Goal: Task Accomplishment & Management: Use online tool/utility

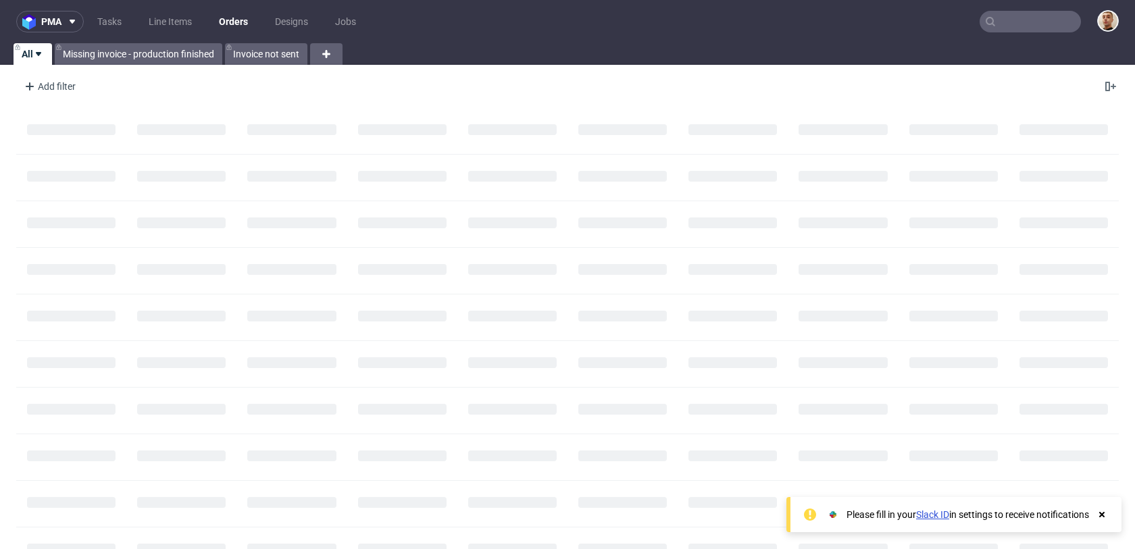
click at [1003, 11] on input "text" at bounding box center [1030, 22] width 101 height 22
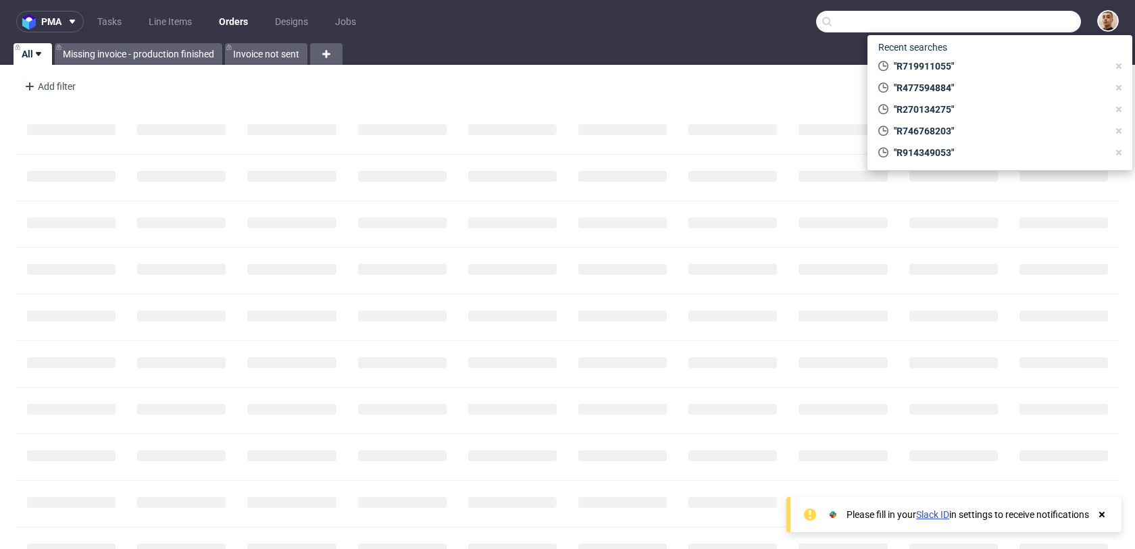
paste input "R900831447"
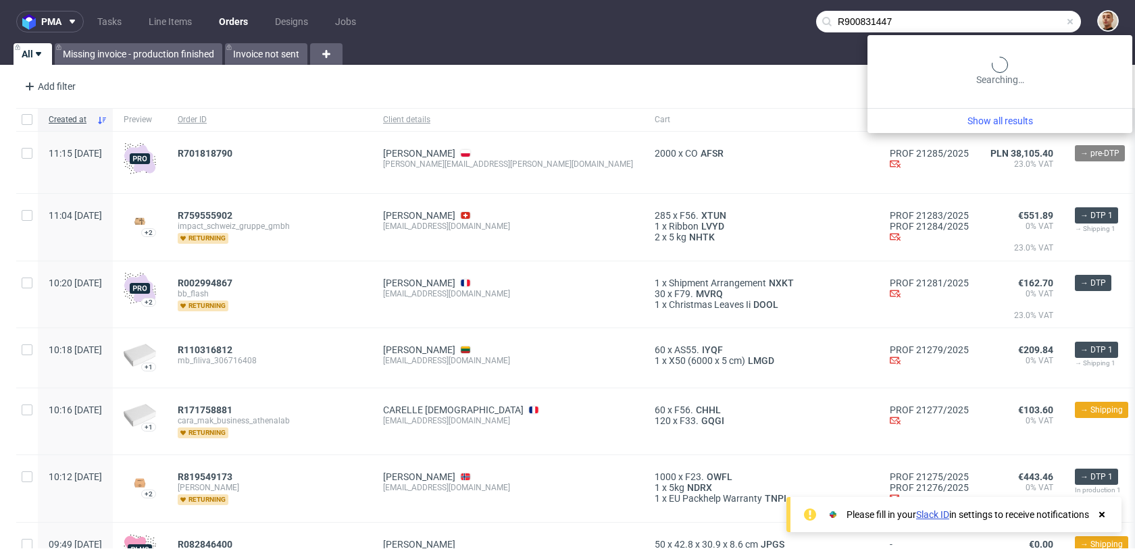
type input "R900831447"
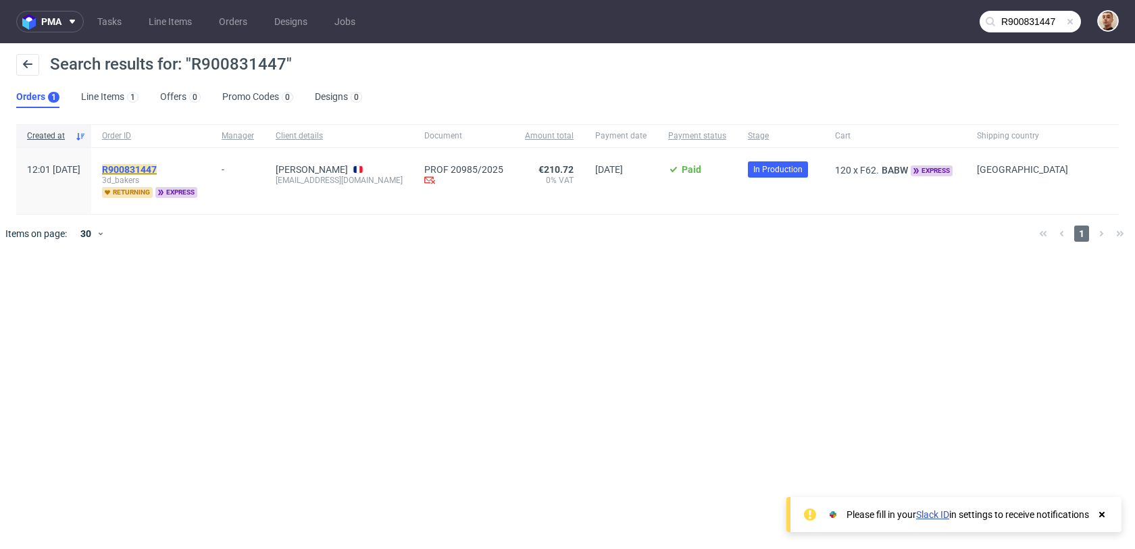
click at [149, 170] on mark "R900831447" at bounding box center [129, 169] width 55 height 11
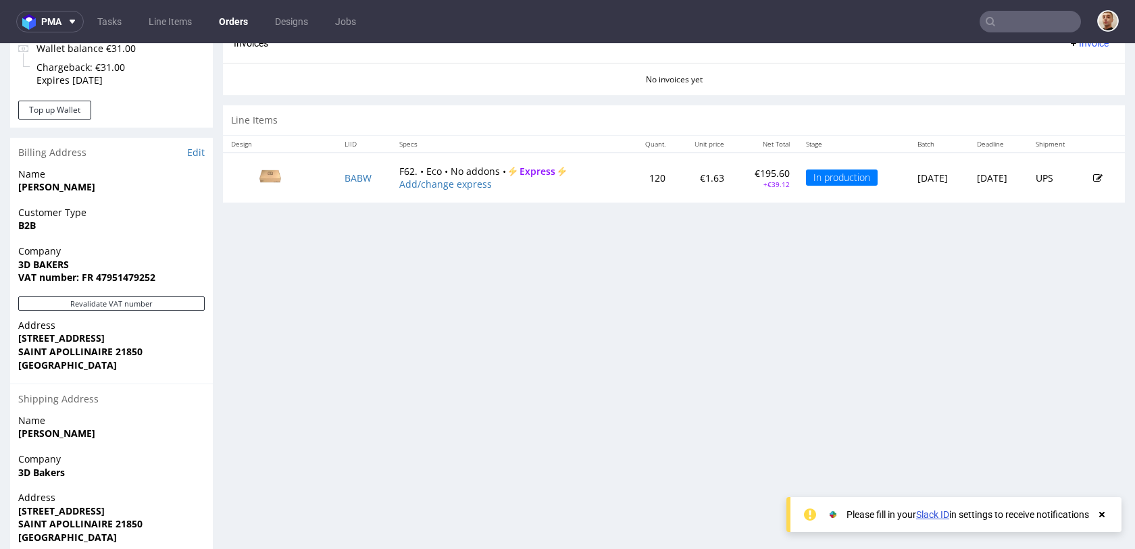
scroll to position [461, 0]
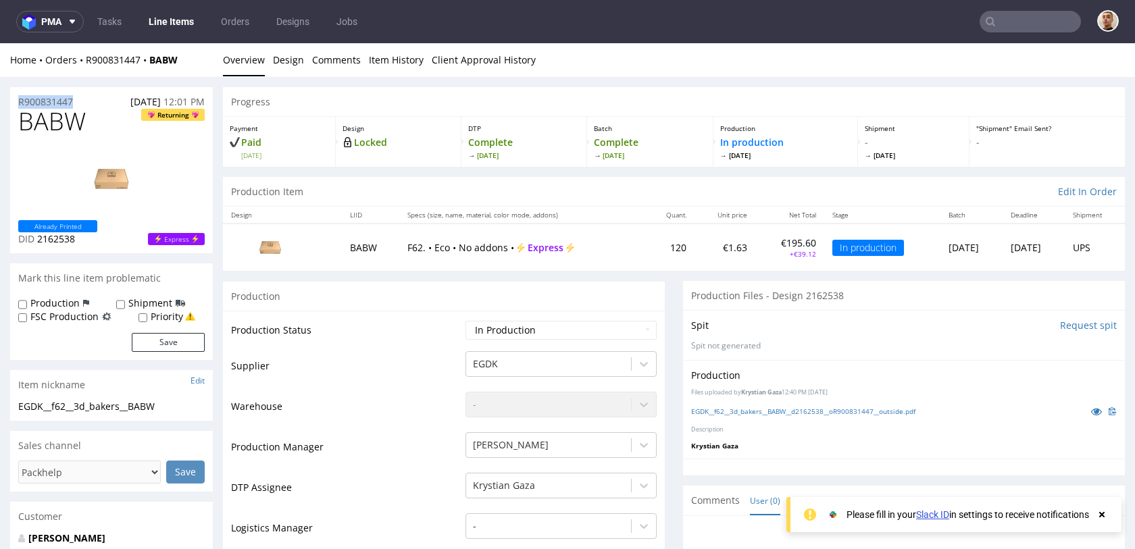
drag, startPoint x: 84, startPoint y: 98, endPoint x: 4, endPoint y: 95, distance: 79.8
copy p "R900831447"
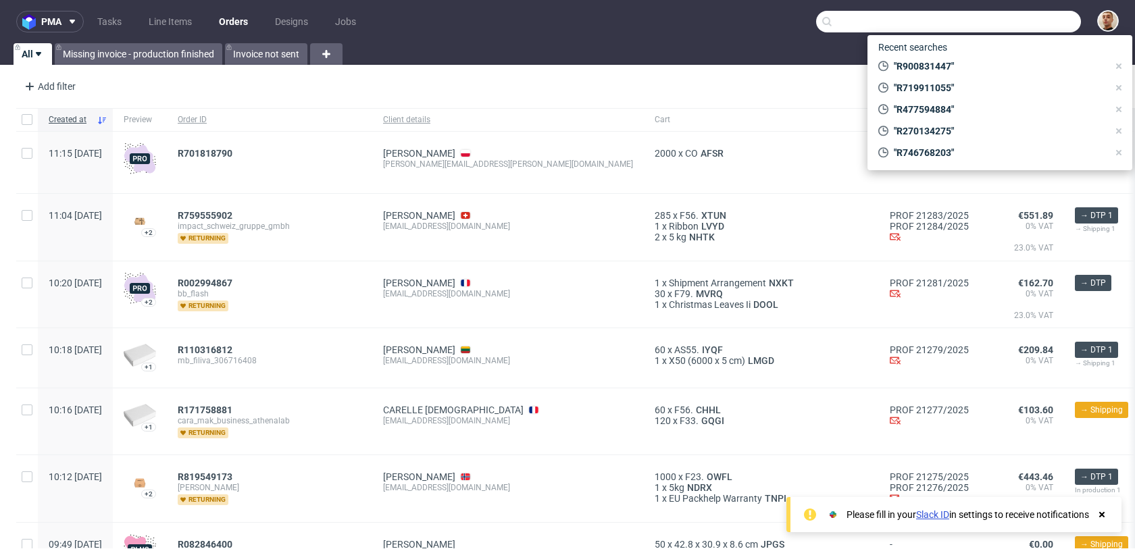
click at [1008, 27] on input "text" at bounding box center [948, 22] width 265 height 22
paste input "R285757242"
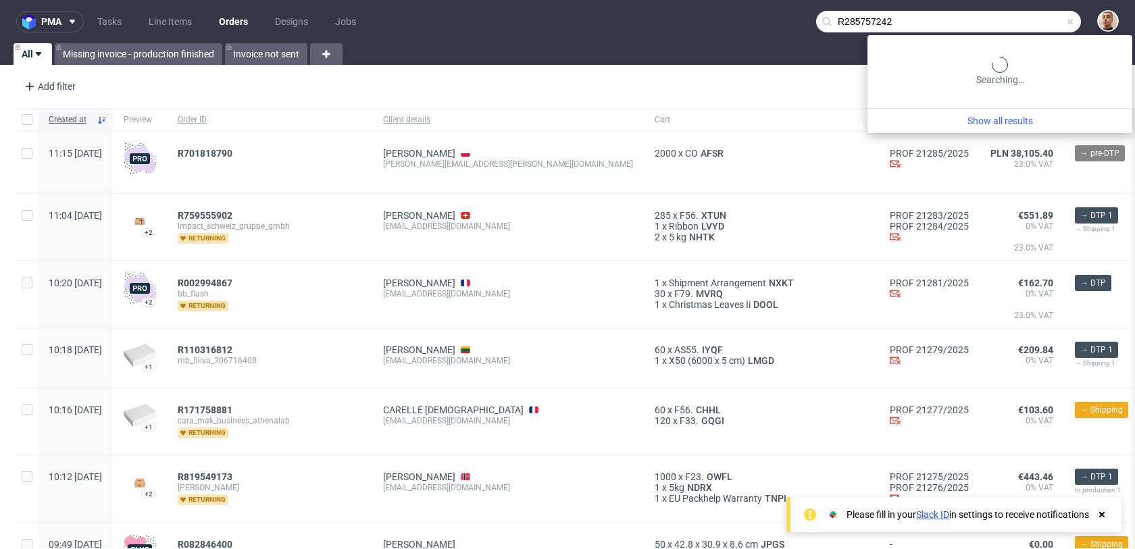
type input "R285757242"
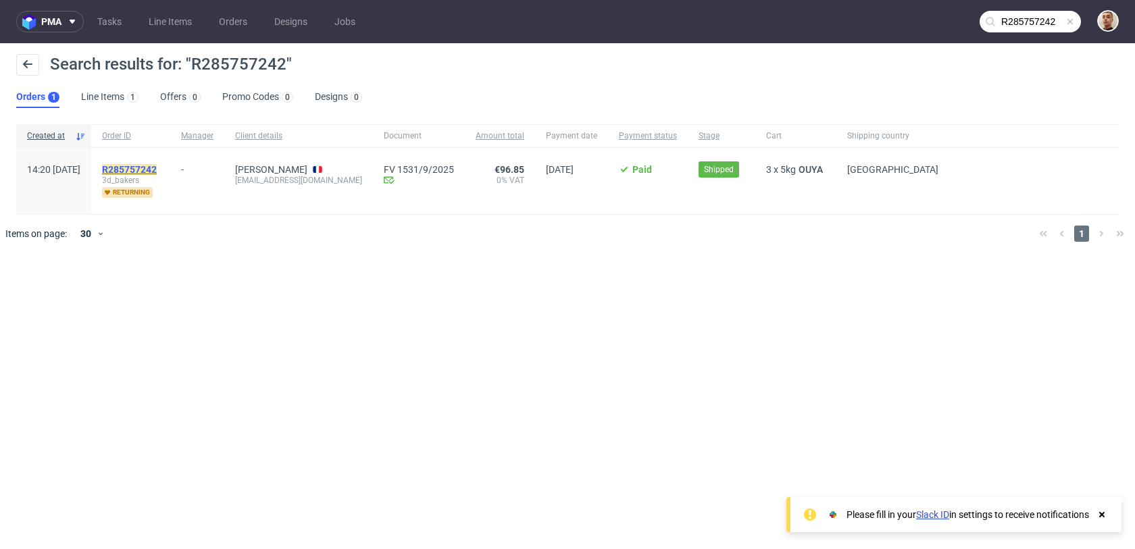
click at [157, 164] on mark "R285757242" at bounding box center [129, 169] width 55 height 11
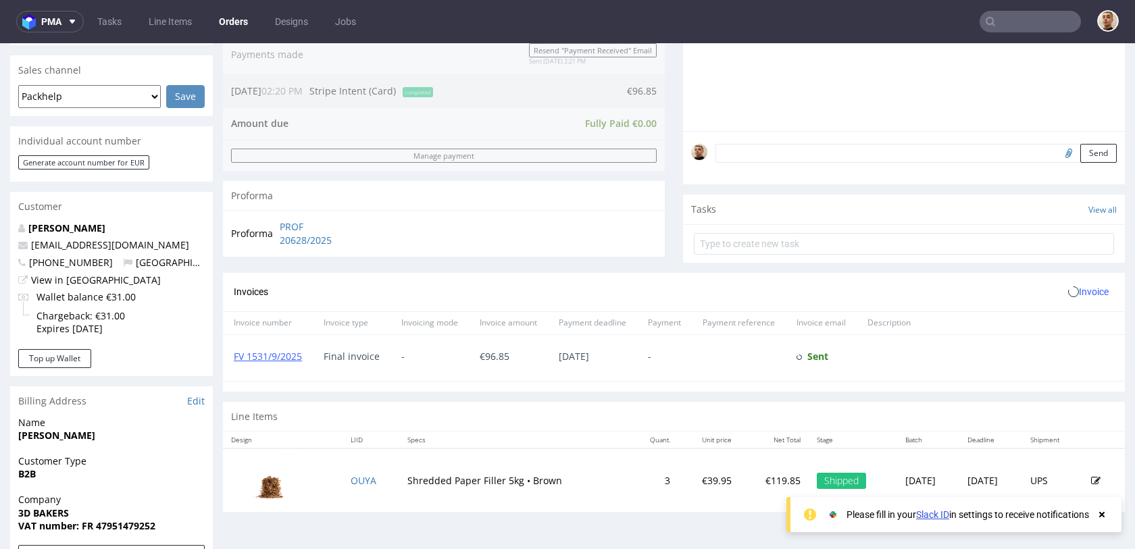
scroll to position [666, 0]
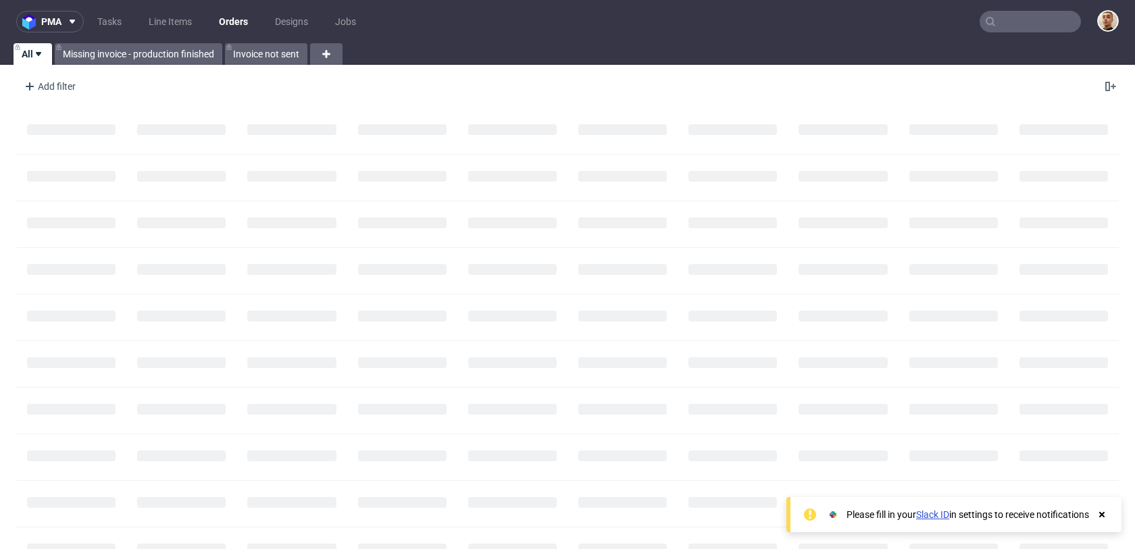
click at [1009, 23] on input "text" at bounding box center [1030, 22] width 101 height 22
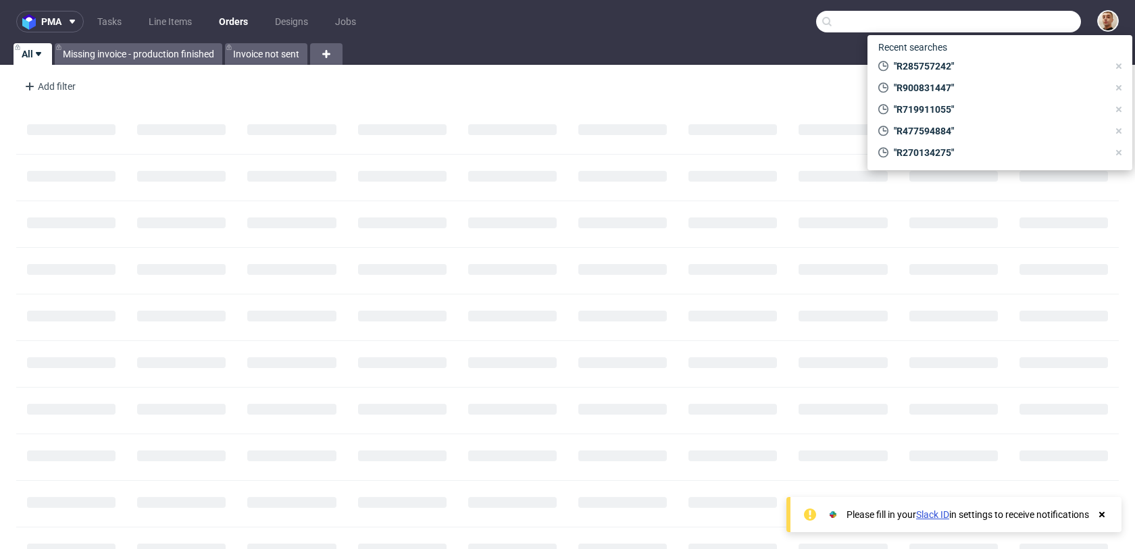
paste input "R270134275"
type input "R270134275"
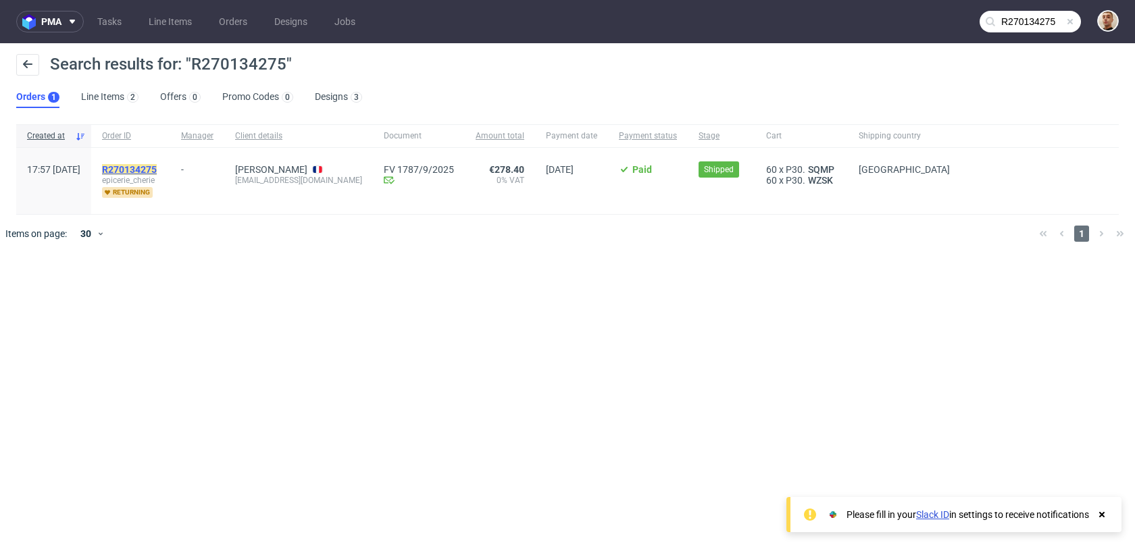
click at [157, 172] on mark "R270134275" at bounding box center [129, 169] width 55 height 11
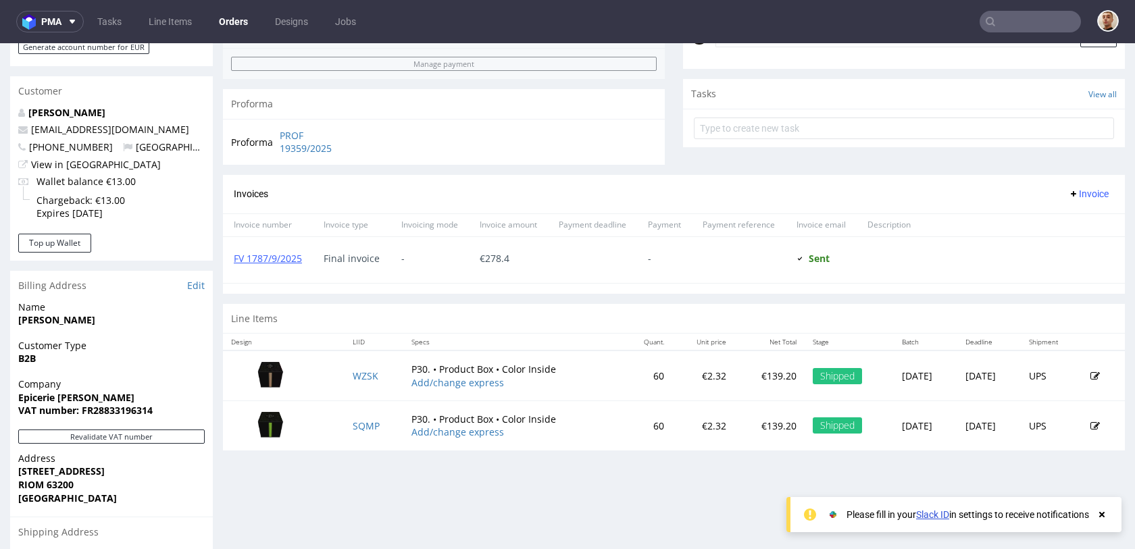
scroll to position [555, 0]
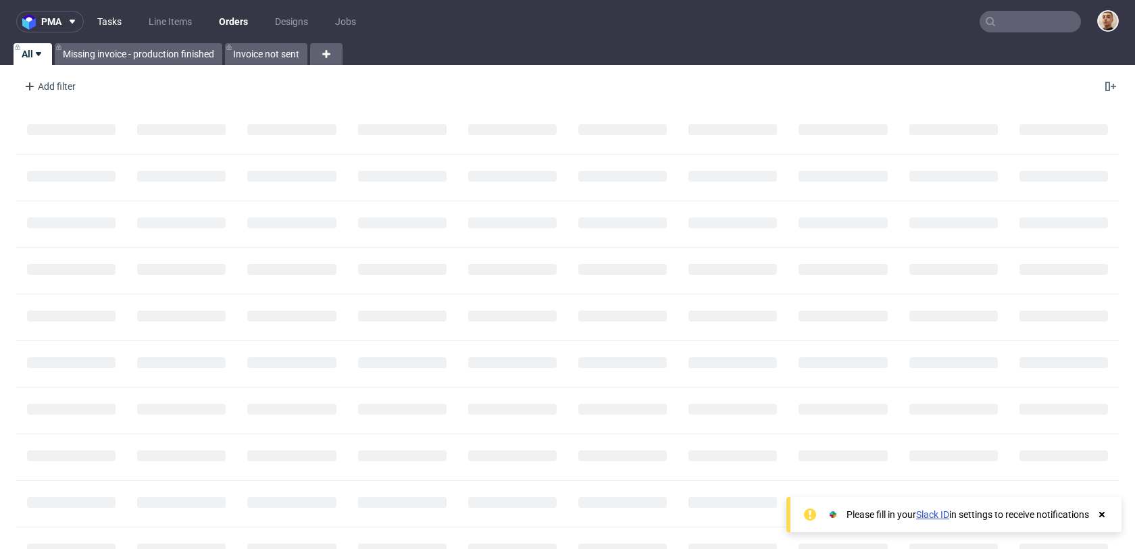
click at [115, 18] on link "Tasks" at bounding box center [109, 22] width 41 height 22
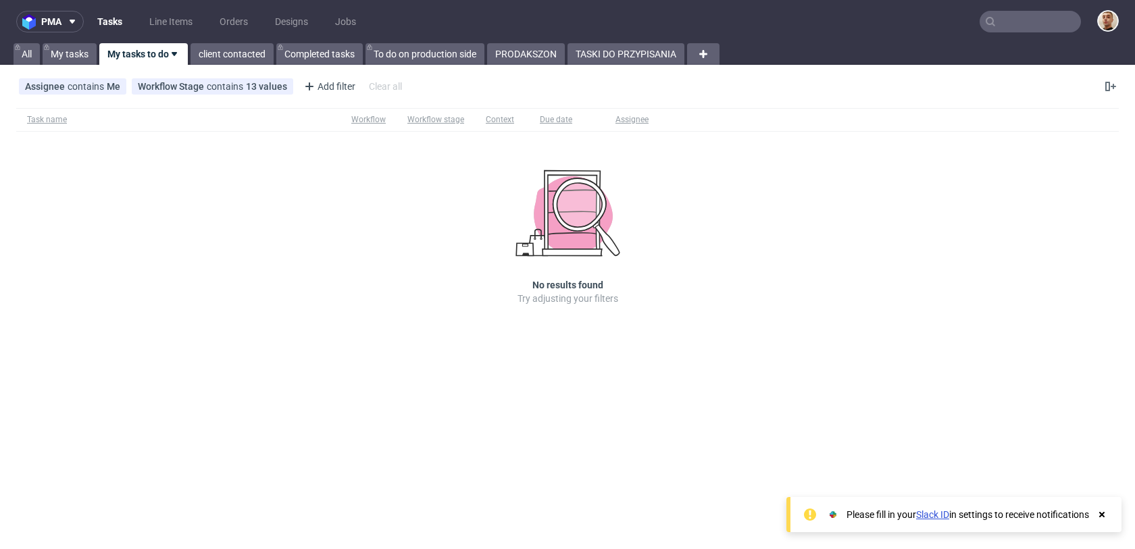
click at [586, 65] on div "pma Tasks Line Items Orders Designs Jobs All My tasks My tasks to do client con…" at bounding box center [567, 274] width 1135 height 549
click at [588, 53] on link "TASKI DO PRZYPISANIA" at bounding box center [625, 54] width 117 height 22
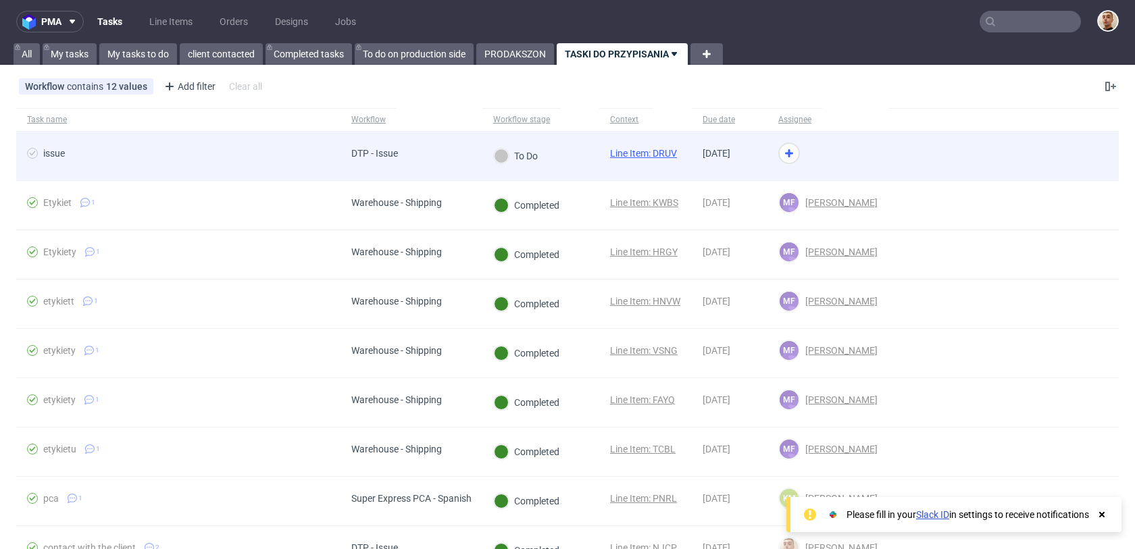
click at [397, 153] on div "DTP - Issue" at bounding box center [374, 153] width 47 height 11
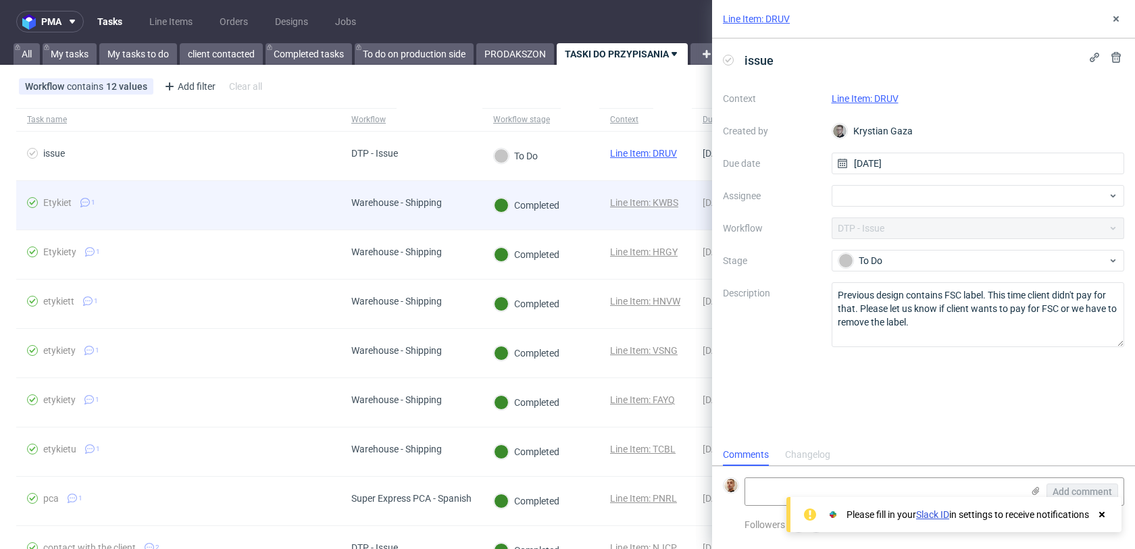
scroll to position [11, 0]
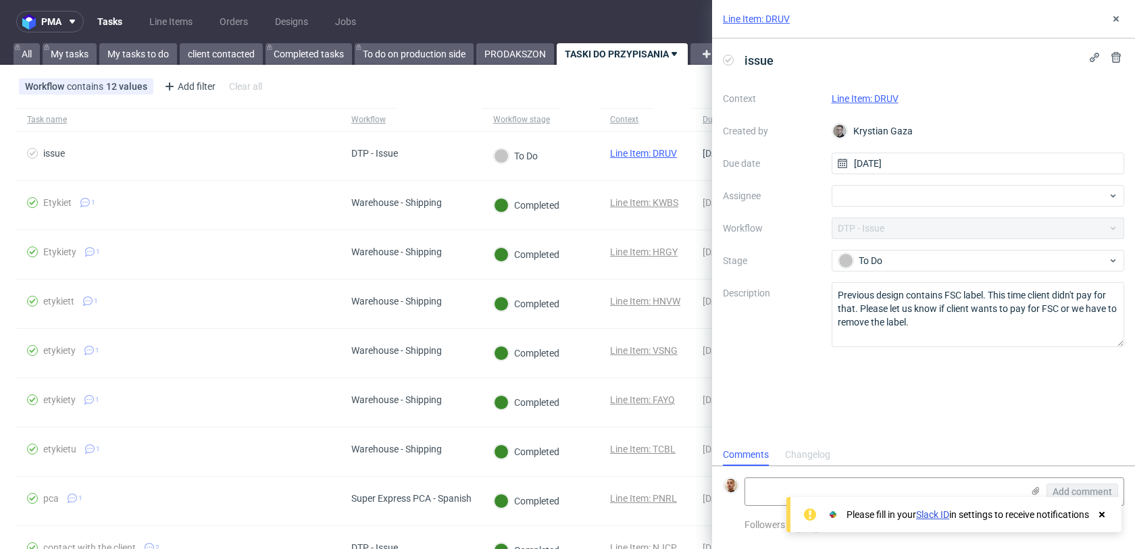
click at [867, 97] on link "Line Item: DRUV" at bounding box center [865, 98] width 67 height 11
click at [846, 206] on div at bounding box center [978, 196] width 293 height 22
type input "matt"
click at [880, 228] on span "Matteo Corsico" at bounding box center [897, 226] width 72 height 14
click at [1114, 22] on icon at bounding box center [1116, 19] width 11 height 11
